Goal: Transaction & Acquisition: Purchase product/service

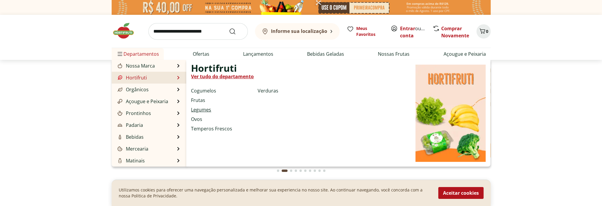
click at [204, 109] on link "Legumes" at bounding box center [201, 109] width 20 height 7
select select "**********"
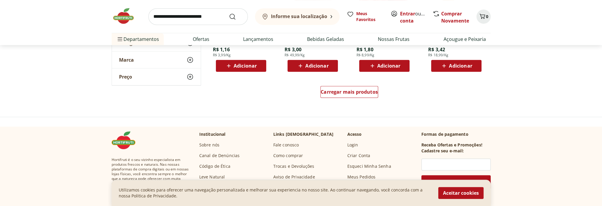
scroll to position [415, 0]
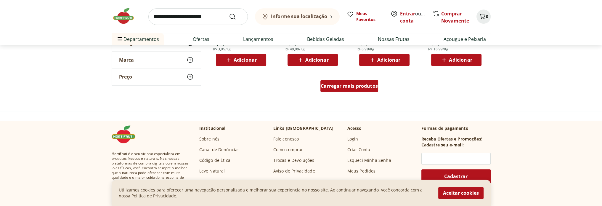
click at [345, 86] on span "Carregar mais produtos" at bounding box center [349, 86] width 57 height 5
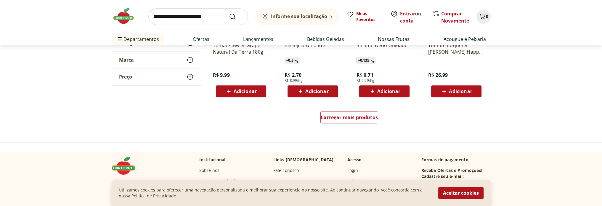
scroll to position [770, 0]
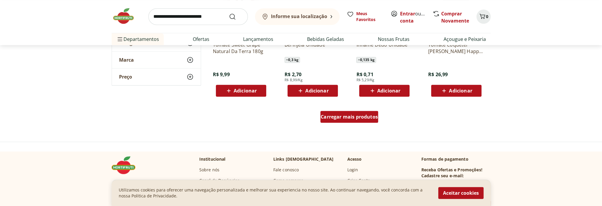
click at [342, 114] on span "Carregar mais produtos" at bounding box center [349, 116] width 57 height 5
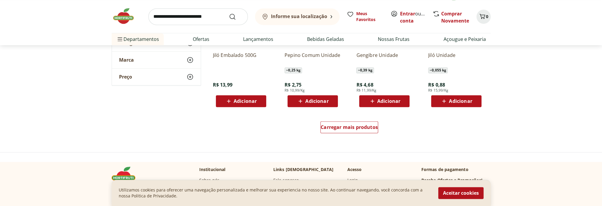
scroll to position [1155, 0]
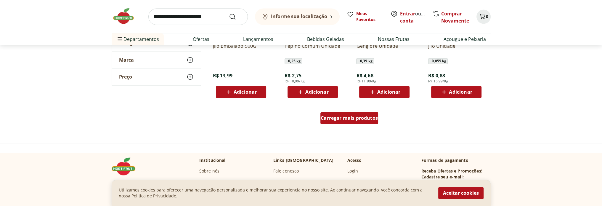
click at [334, 117] on span "Carregar mais produtos" at bounding box center [349, 117] width 57 height 5
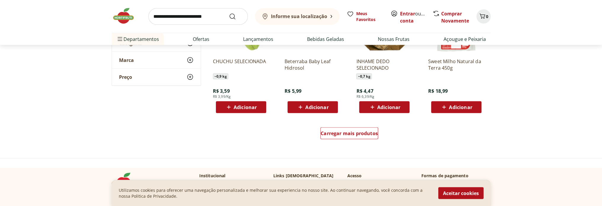
scroll to position [1540, 0]
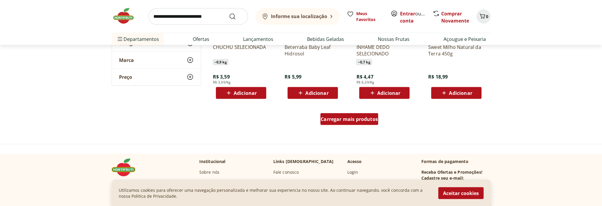
click at [336, 118] on span "Carregar mais produtos" at bounding box center [349, 119] width 57 height 5
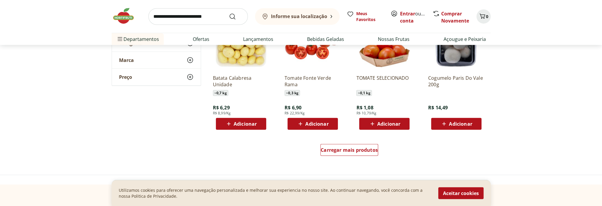
scroll to position [1925, 0]
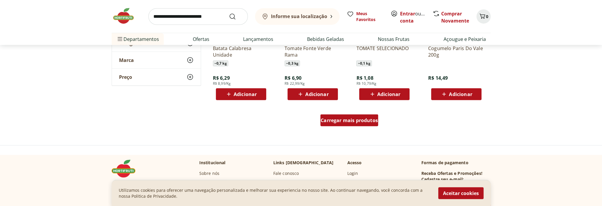
click at [341, 121] on span "Carregar mais produtos" at bounding box center [349, 120] width 57 height 5
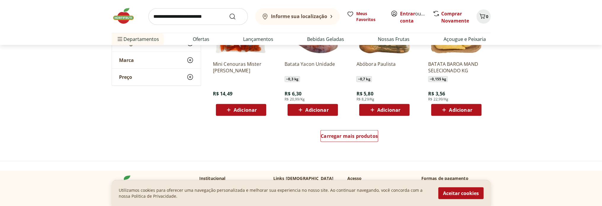
scroll to position [2310, 0]
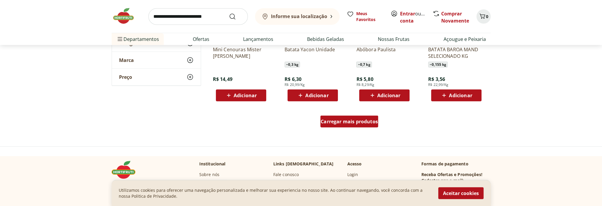
click at [339, 121] on span "Carregar mais produtos" at bounding box center [349, 121] width 57 height 5
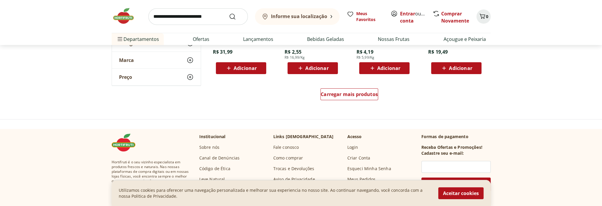
scroll to position [2725, 0]
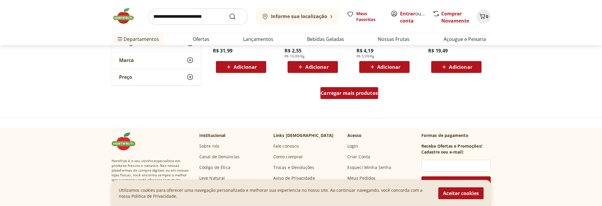
click at [337, 93] on span "Carregar mais produtos" at bounding box center [349, 93] width 57 height 5
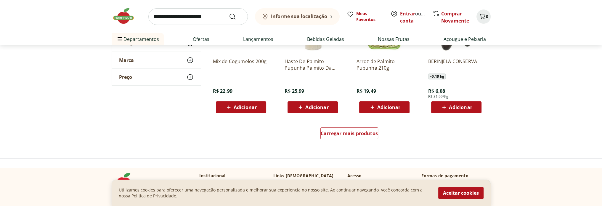
scroll to position [3080, 0]
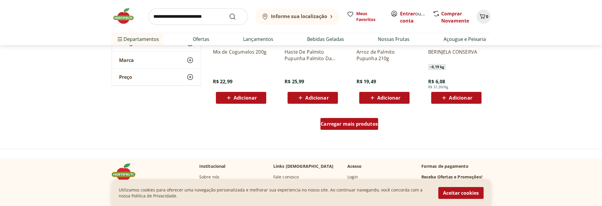
click at [343, 126] on span "Carregar mais produtos" at bounding box center [349, 123] width 57 height 5
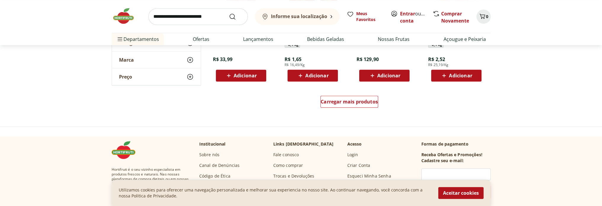
scroll to position [3495, 0]
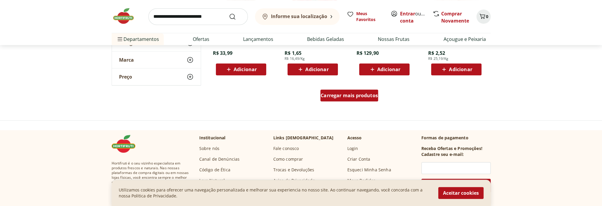
click at [343, 96] on span "Carregar mais produtos" at bounding box center [349, 95] width 57 height 5
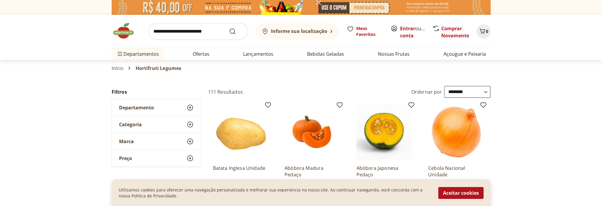
click at [145, 106] on span "Departamento" at bounding box center [136, 108] width 35 height 6
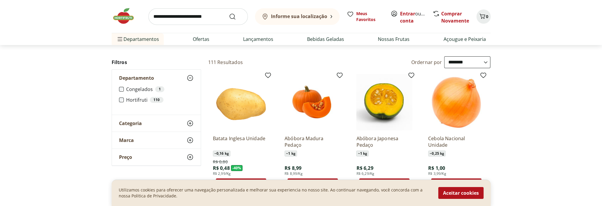
scroll to position [59, 0]
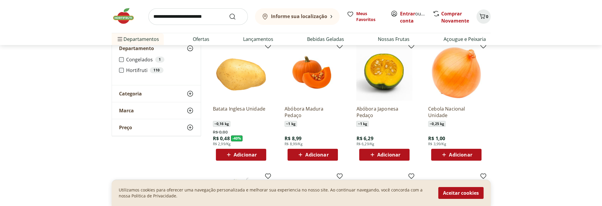
click at [127, 92] on span "Categoria" at bounding box center [130, 94] width 23 height 6
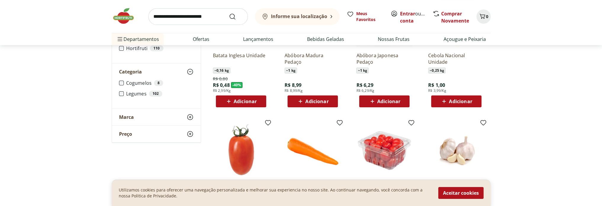
scroll to position [118, 0]
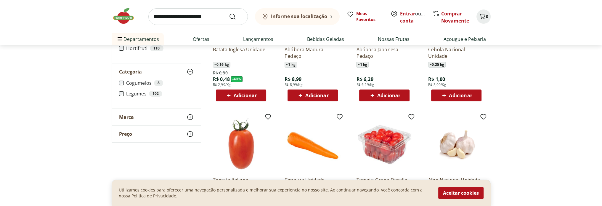
click at [128, 117] on span "Marca" at bounding box center [126, 117] width 15 height 6
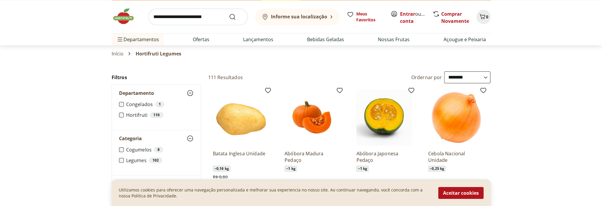
scroll to position [0, 0]
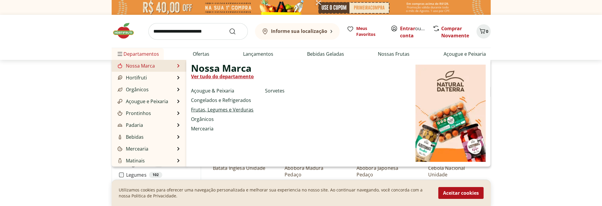
click at [210, 109] on link "Frutas, Legumes e Verduras" at bounding box center [222, 109] width 62 height 7
select select "**********"
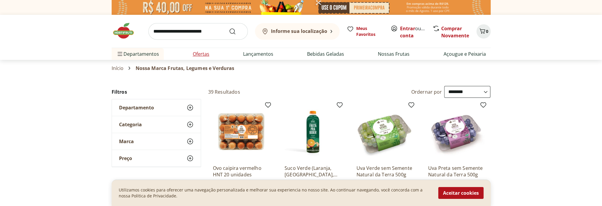
click at [200, 54] on link "Ofertas" at bounding box center [201, 53] width 17 height 7
select select "**********"
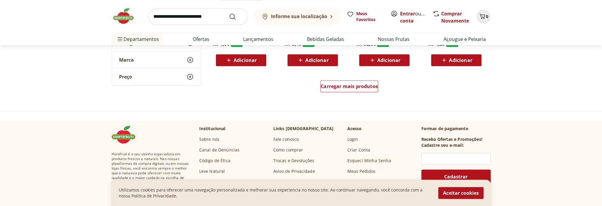
scroll to position [415, 0]
